Goal: Task Accomplishment & Management: Use online tool/utility

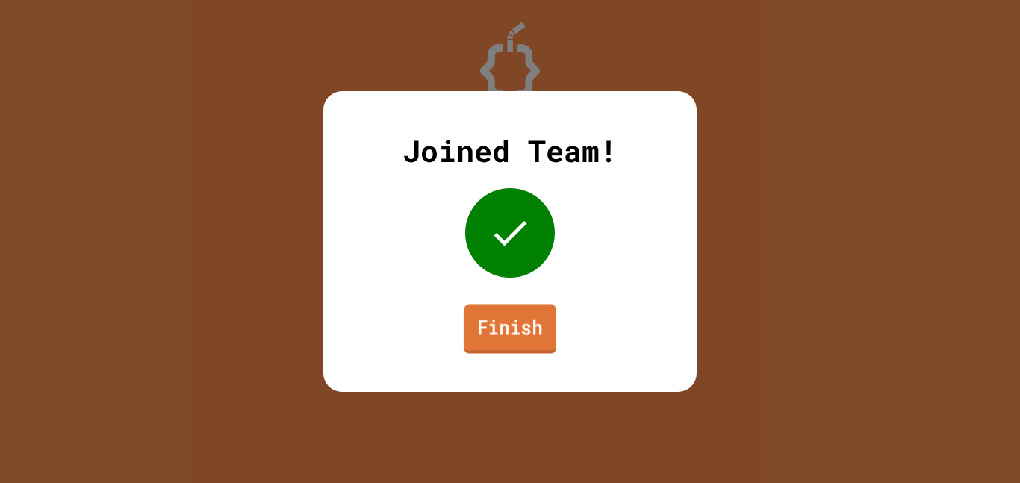
click at [531, 353] on link "Finish" at bounding box center [510, 328] width 93 height 49
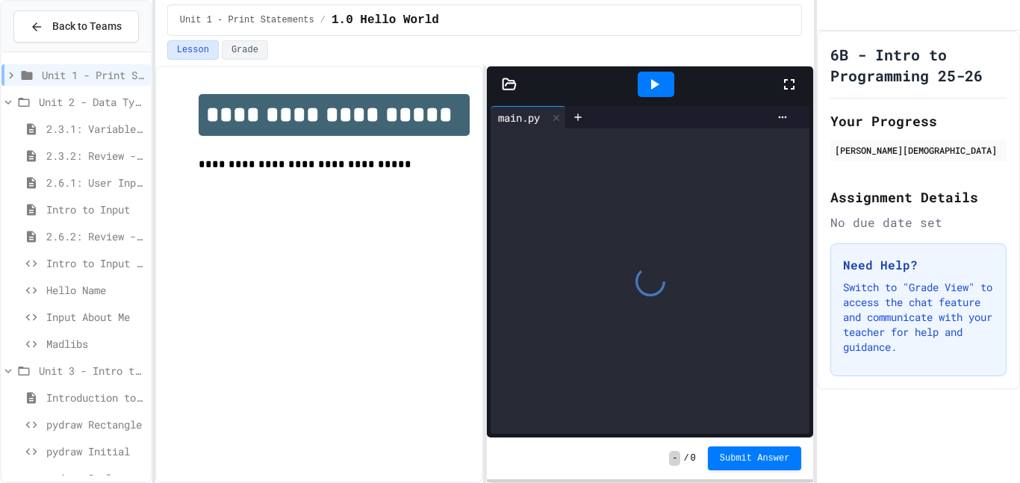
click at [86, 340] on span "Madlibs" at bounding box center [95, 344] width 99 height 16
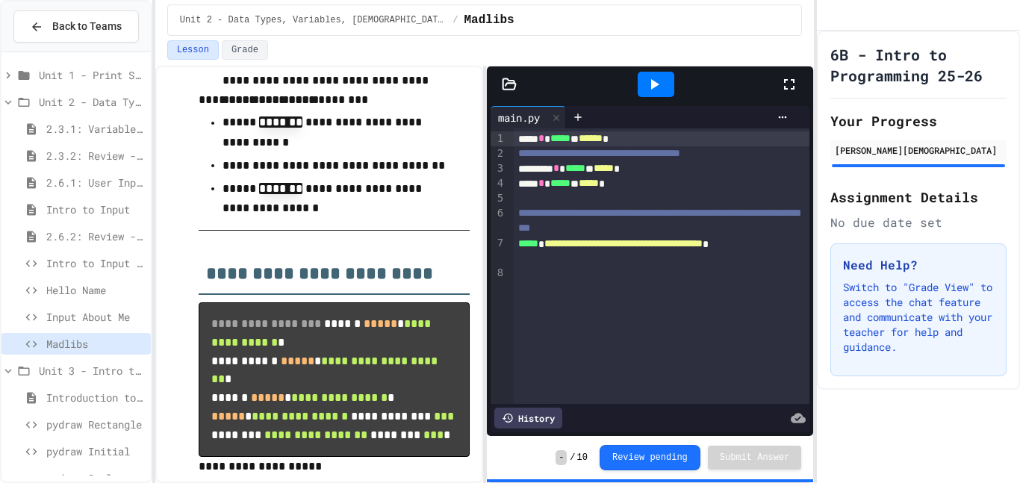
scroll to position [620, 0]
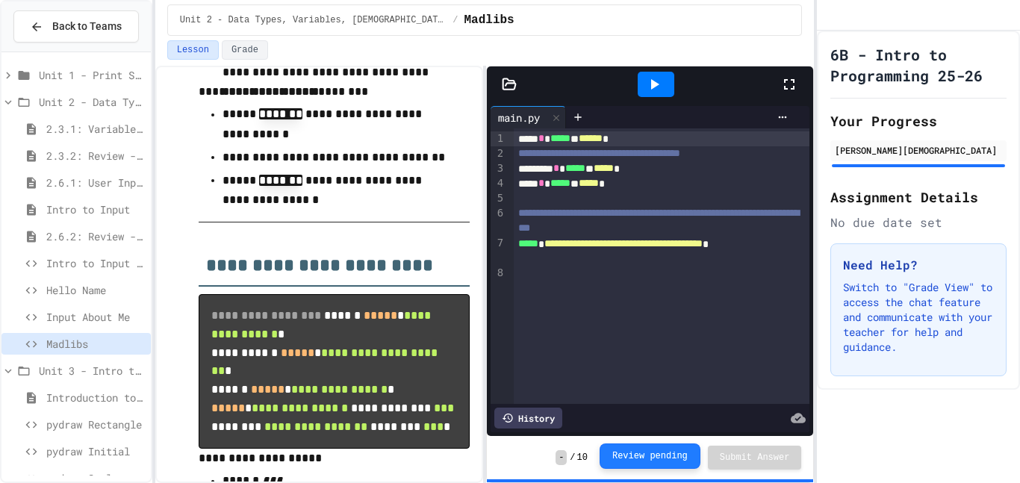
click at [667, 463] on button "Review pending" at bounding box center [649, 455] width 101 height 25
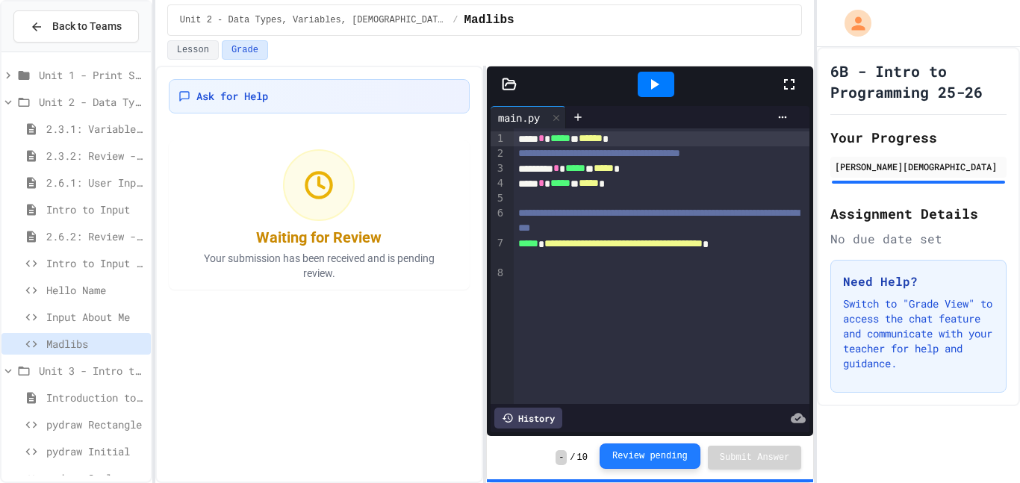
click at [640, 455] on button "Review pending" at bounding box center [649, 455] width 101 height 25
click at [199, 50] on button "Lesson" at bounding box center [193, 49] width 52 height 19
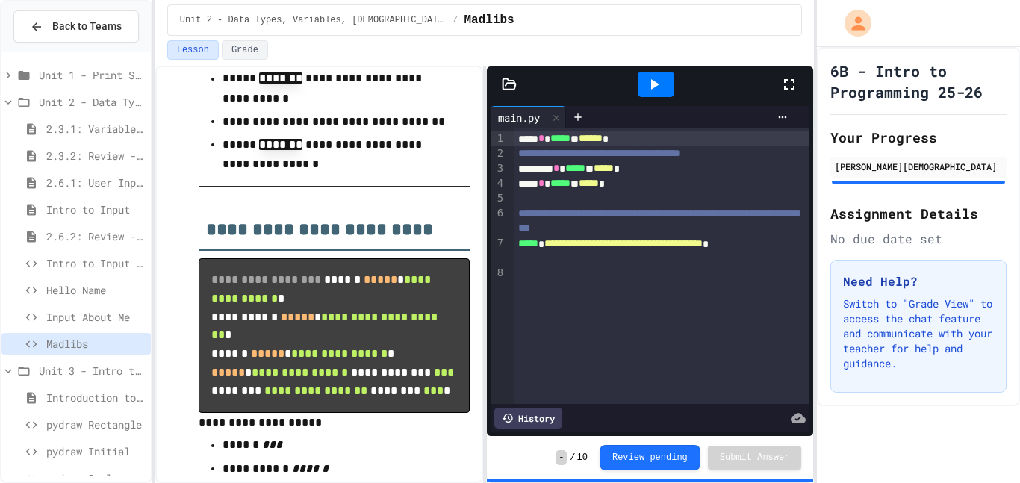
scroll to position [656, 0]
click at [70, 375] on span "Unit 3 - Intro to Objects" at bounding box center [92, 371] width 106 height 16
click at [245, 41] on button "Grade" at bounding box center [245, 49] width 46 height 19
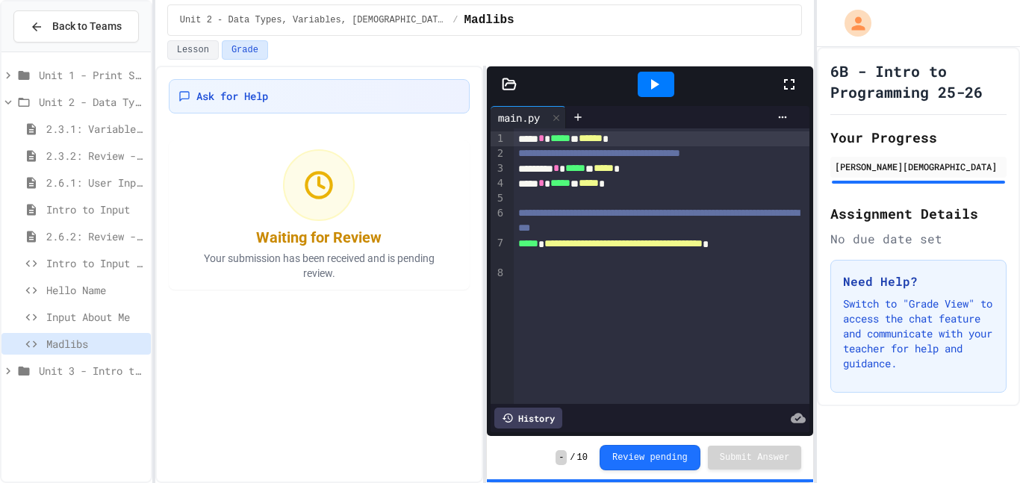
click at [658, 95] on div at bounding box center [655, 84] width 37 height 25
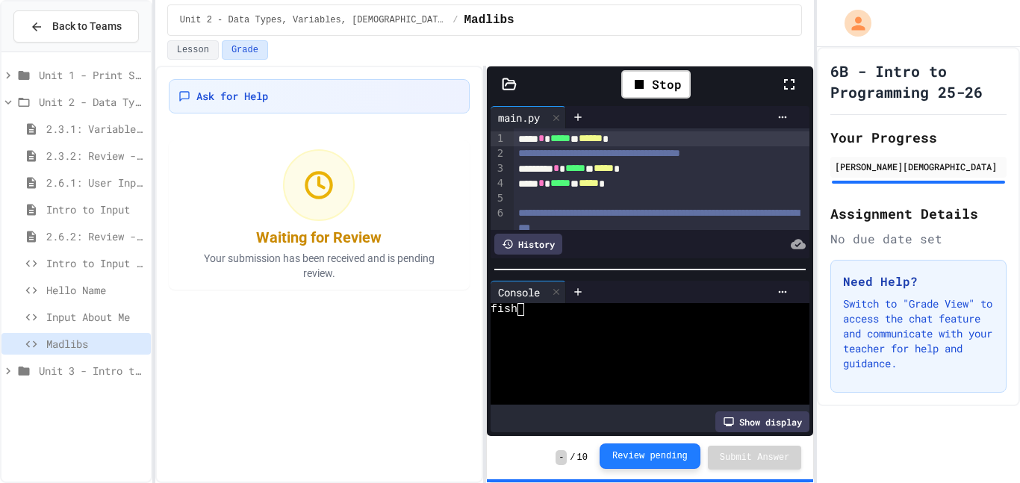
click at [654, 451] on button "Review pending" at bounding box center [649, 455] width 101 height 25
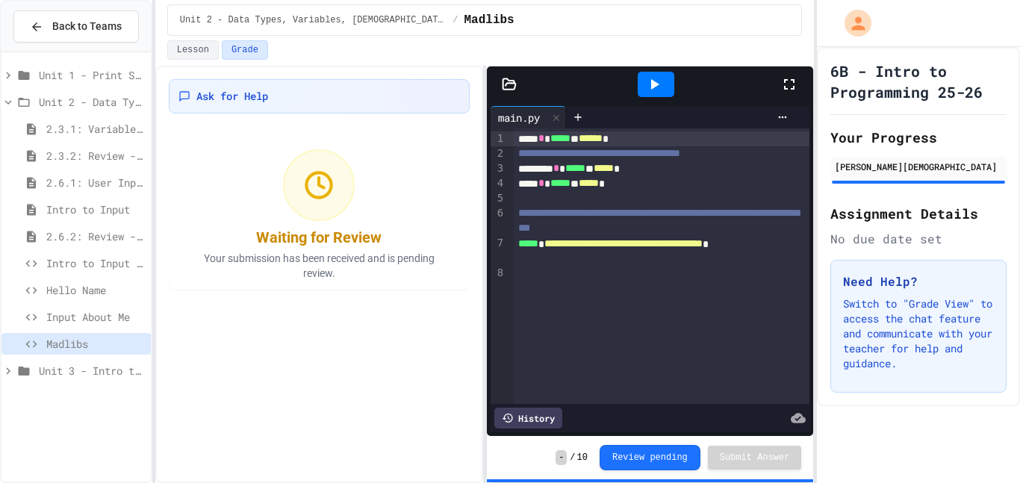
click at [199, 157] on div "Waiting for Review Your submission has been received and is pending review." at bounding box center [318, 214] width 287 height 149
click at [655, 91] on icon at bounding box center [654, 84] width 18 height 18
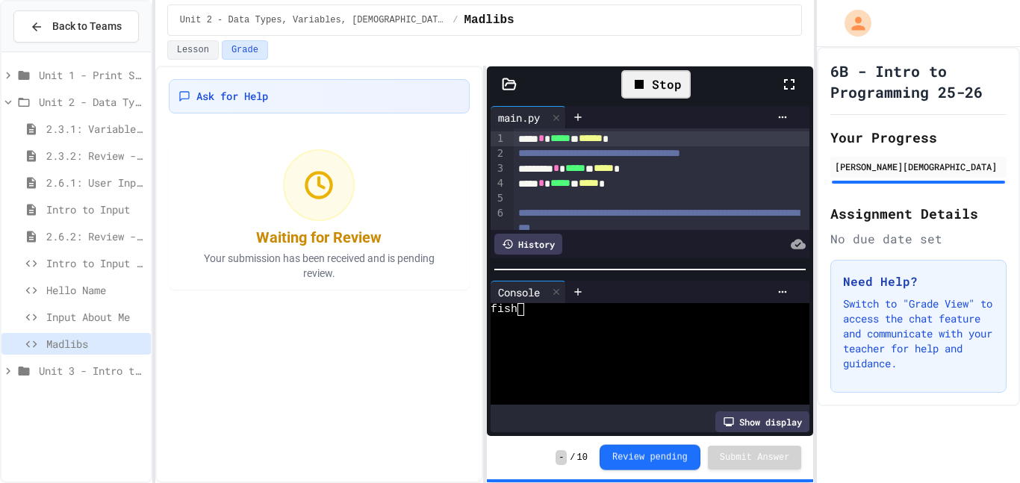
click at [617, 454] on button "Review pending" at bounding box center [649, 457] width 101 height 25
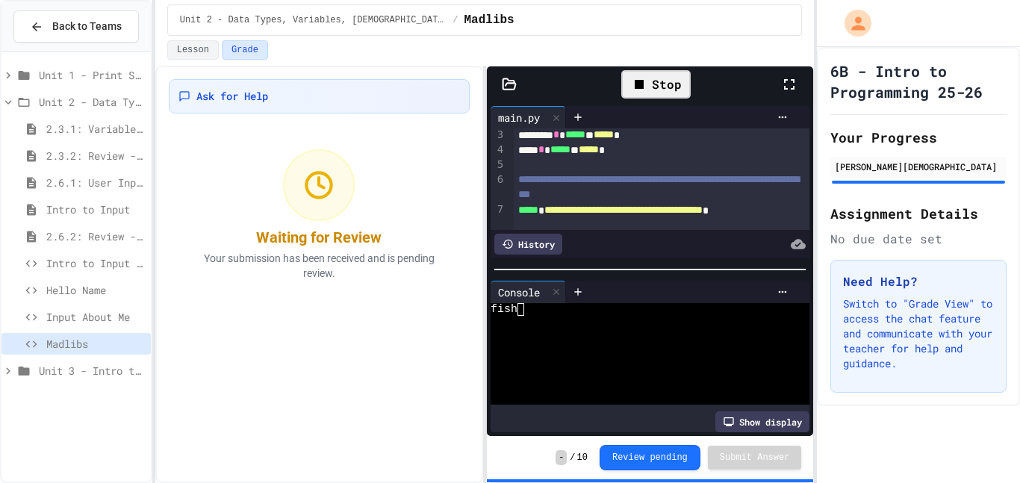
scroll to position [34, 0]
click at [518, 179] on span "**********" at bounding box center [658, 185] width 281 height 25
click at [520, 209] on span "*****" at bounding box center [528, 209] width 20 height 10
click at [544, 214] on span "**********" at bounding box center [623, 209] width 158 height 10
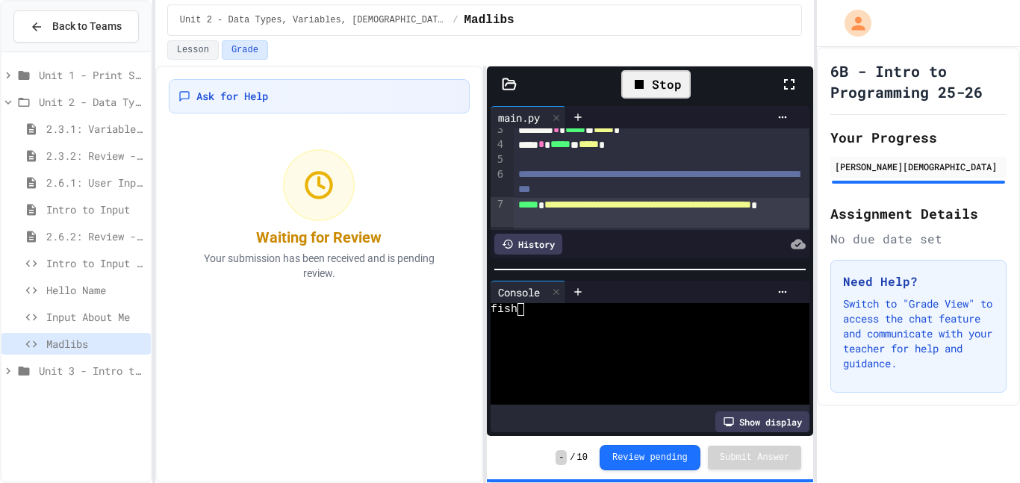
click at [658, 69] on div "Stop" at bounding box center [656, 84] width 84 height 43
click at [661, 74] on div "Stop" at bounding box center [655, 84] width 69 height 28
click at [194, 54] on button "Lesson" at bounding box center [193, 49] width 52 height 19
